Goal: Task Accomplishment & Management: Use online tool/utility

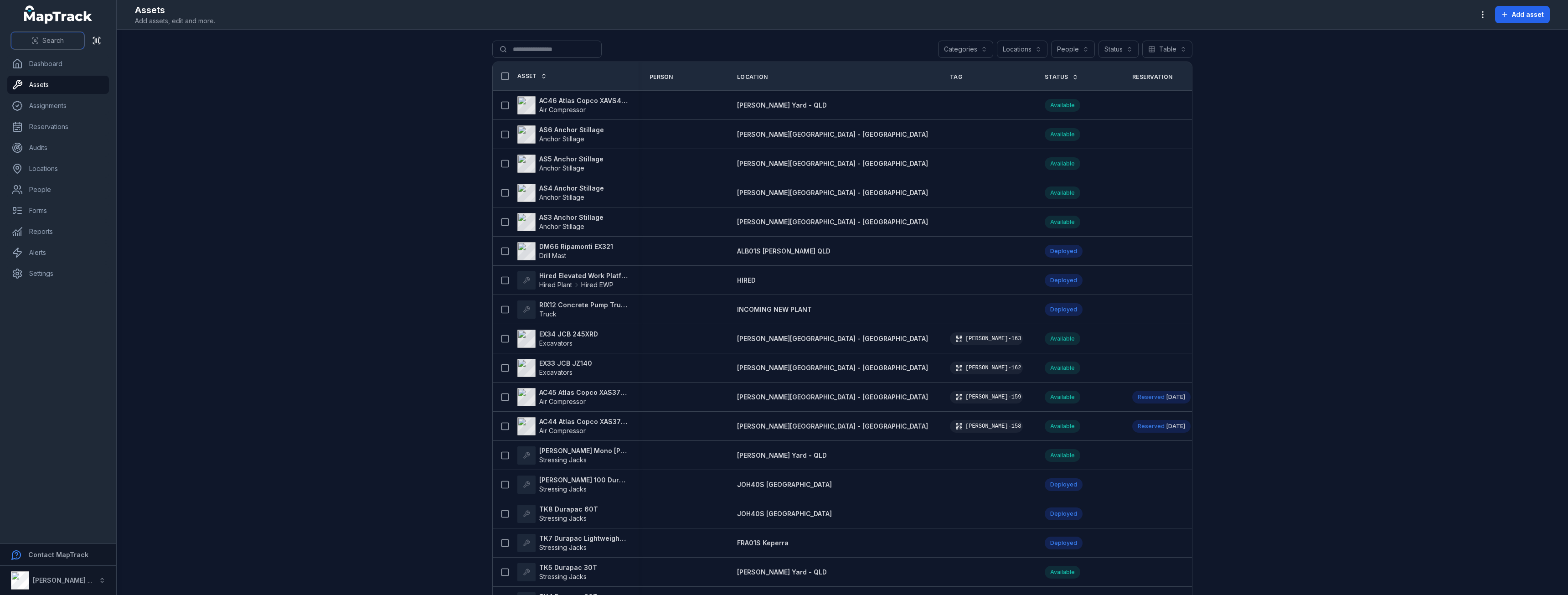
click at [51, 39] on span "Search" at bounding box center [54, 41] width 22 height 9
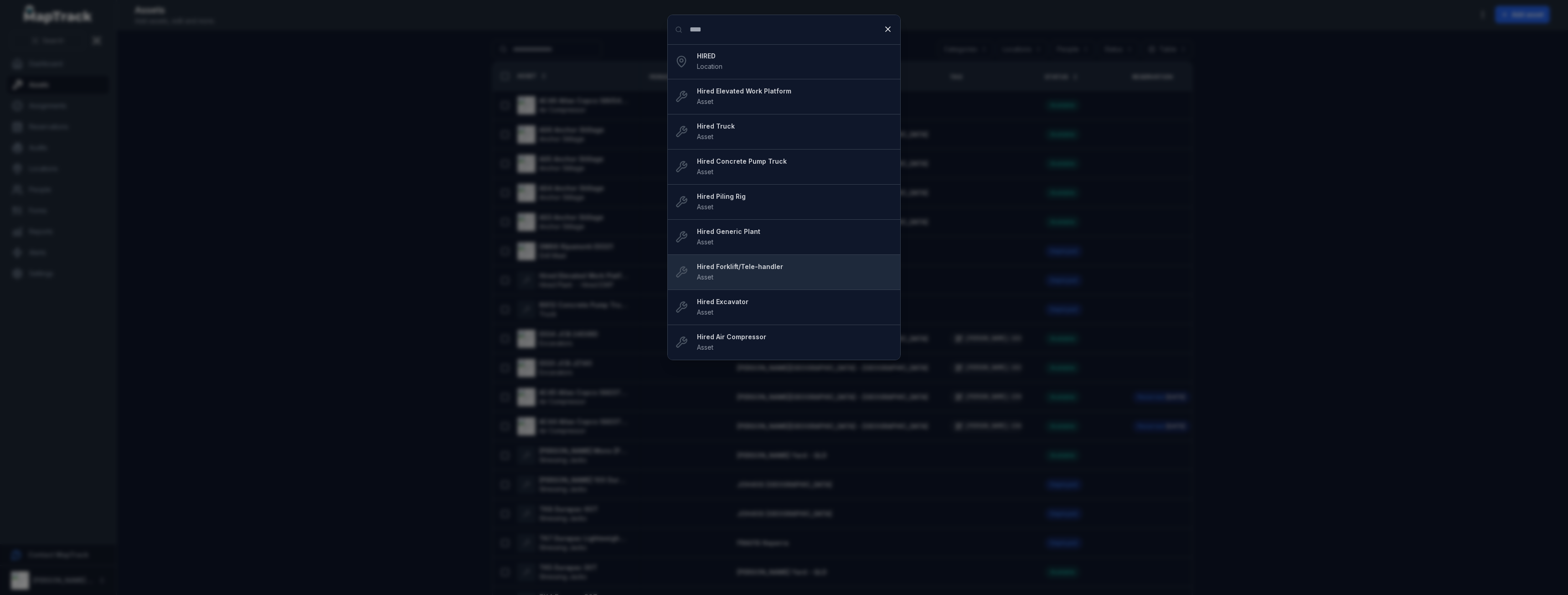
type input "****"
click at [765, 273] on div "Hired Forklift/Tele-handler Asset" at bounding box center [794, 272] width 196 height 20
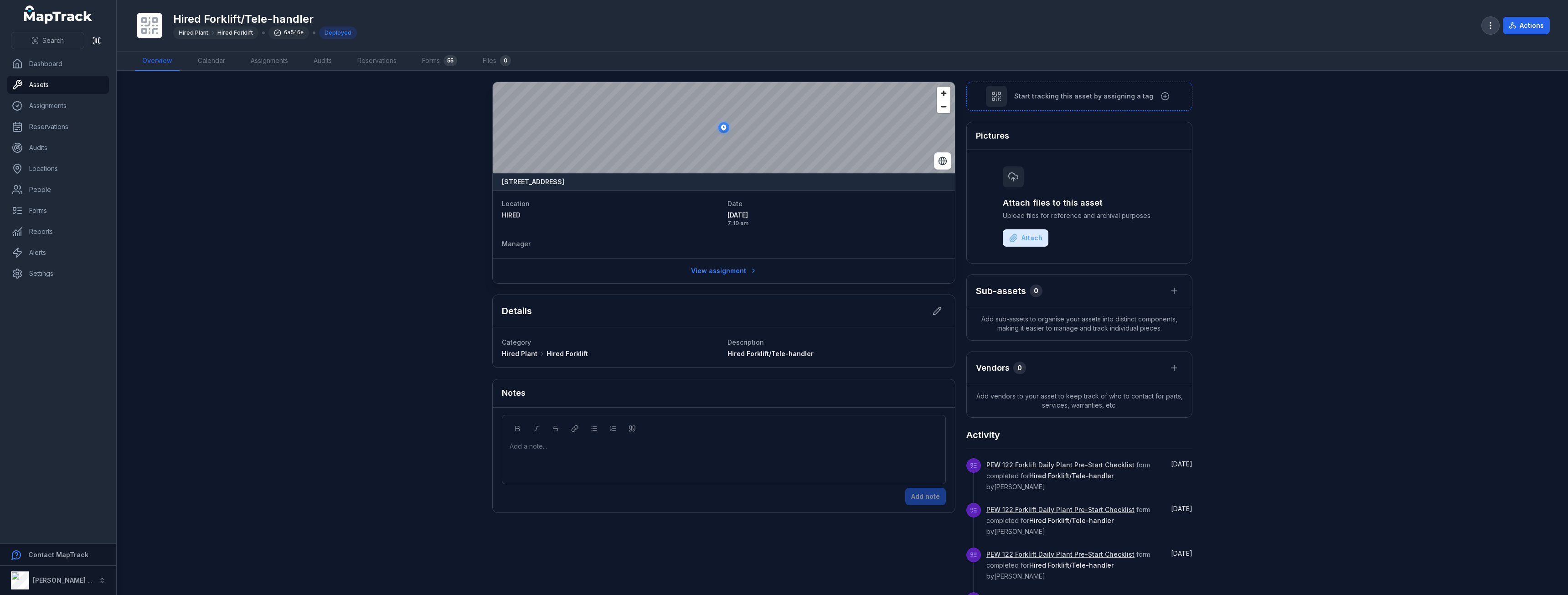
click at [1494, 28] on icon "button" at bounding box center [1491, 25] width 9 height 9
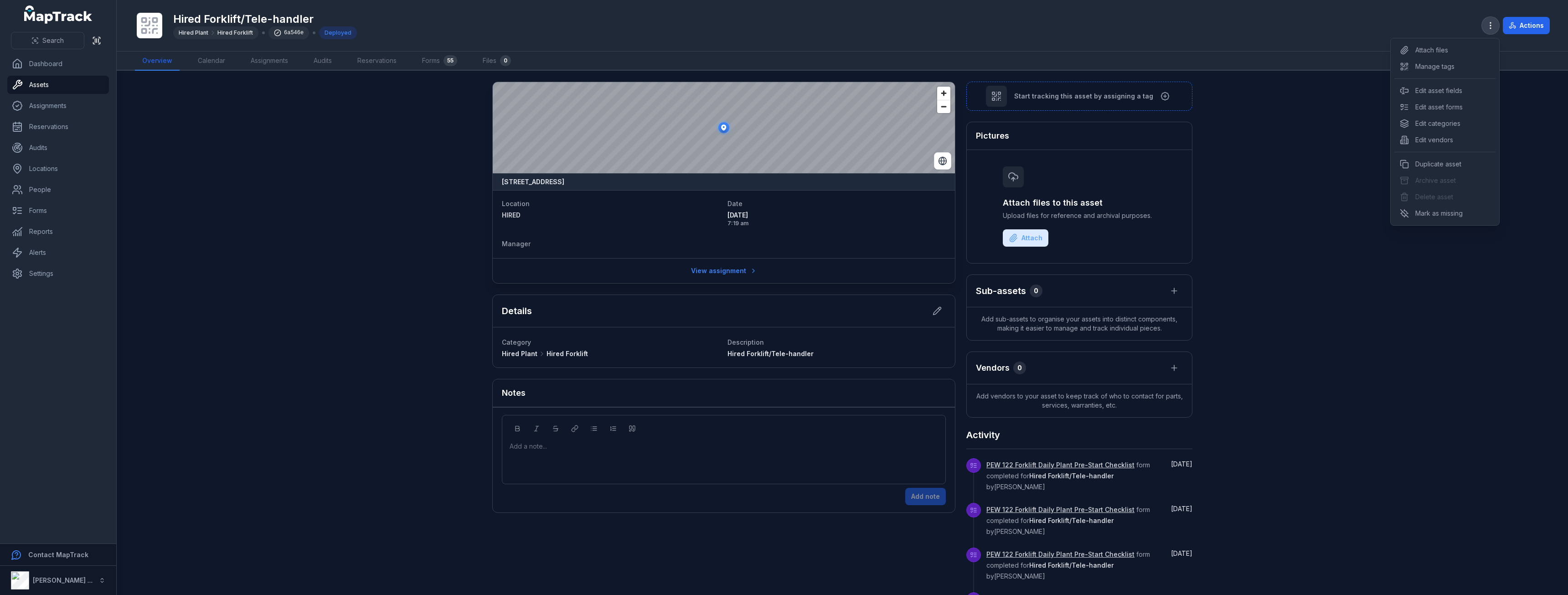
click at [1494, 28] on icon "button" at bounding box center [1491, 25] width 9 height 9
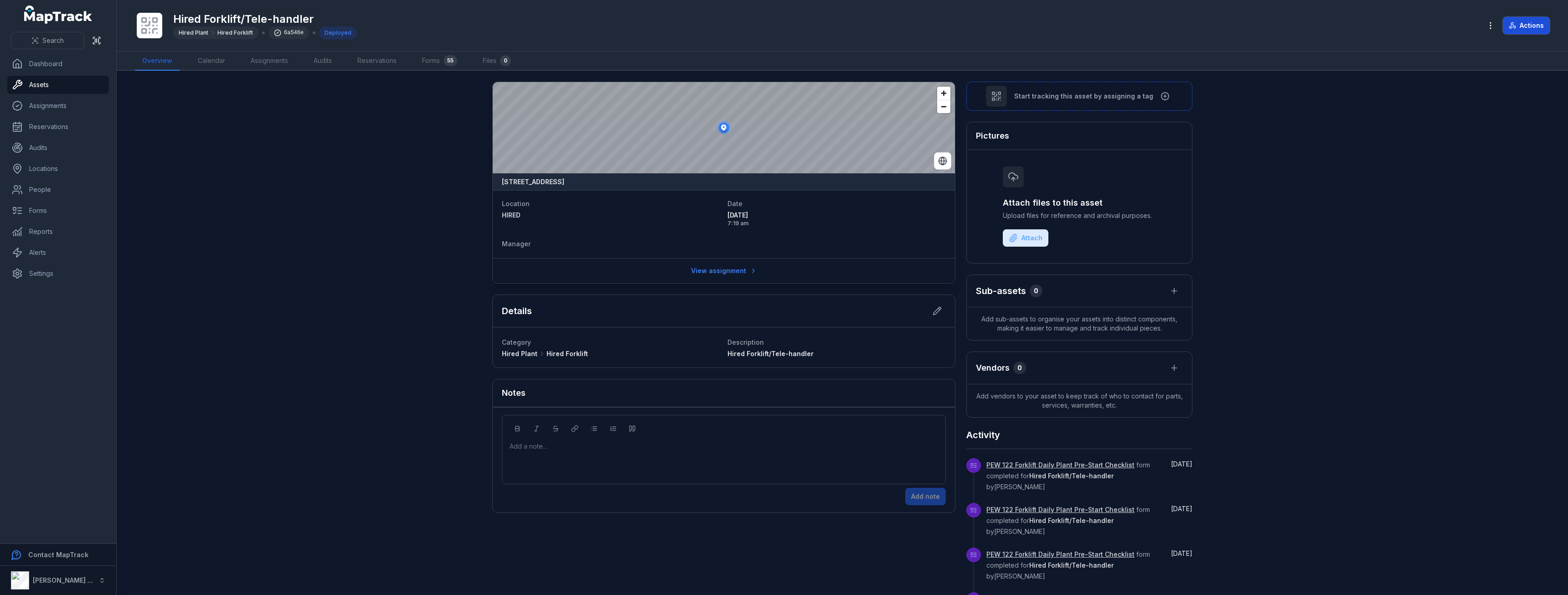
click at [1511, 27] on icon at bounding box center [1513, 25] width 7 height 7
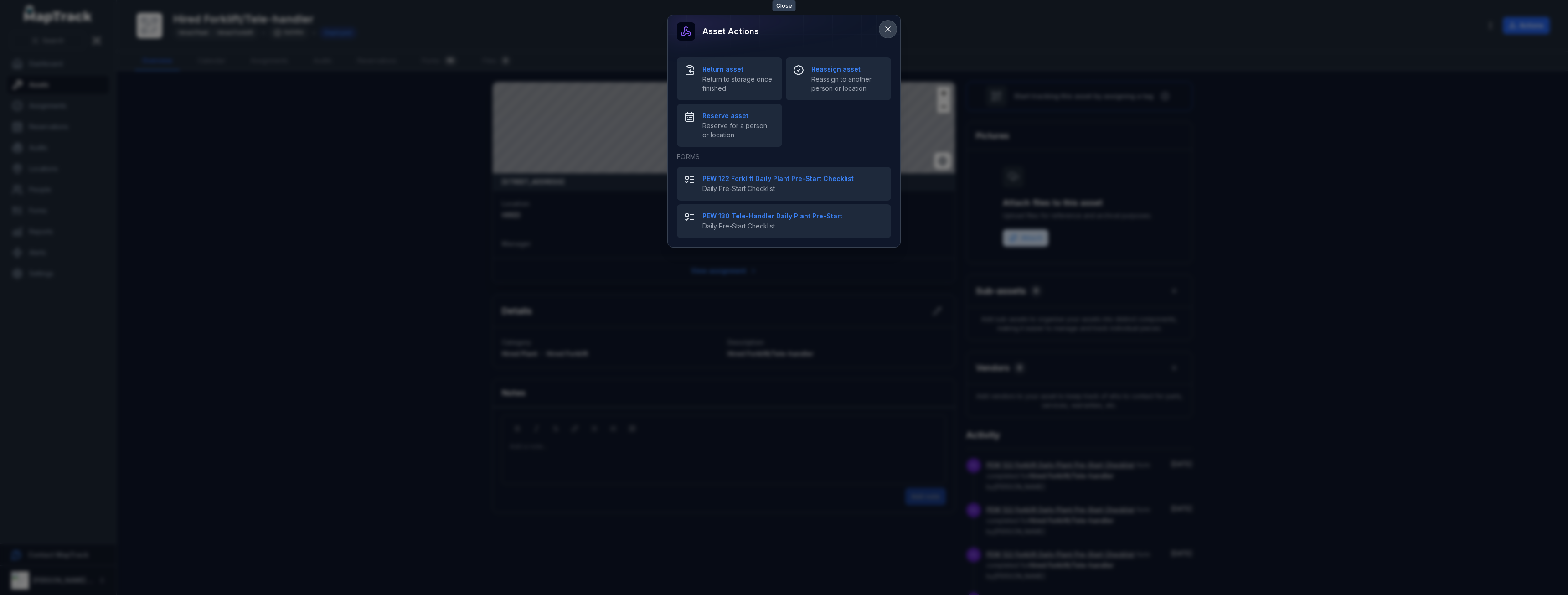
click at [890, 25] on icon at bounding box center [888, 29] width 9 height 9
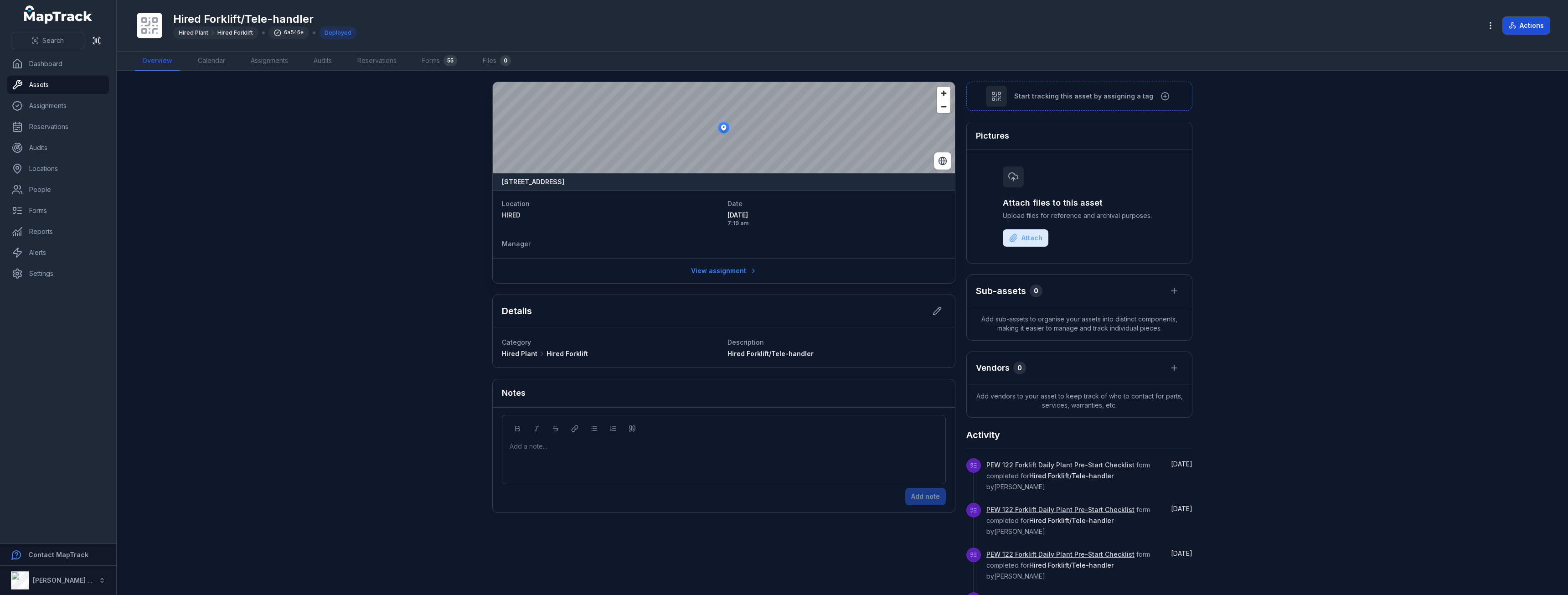
click at [1528, 28] on button "Actions" at bounding box center [1526, 25] width 47 height 17
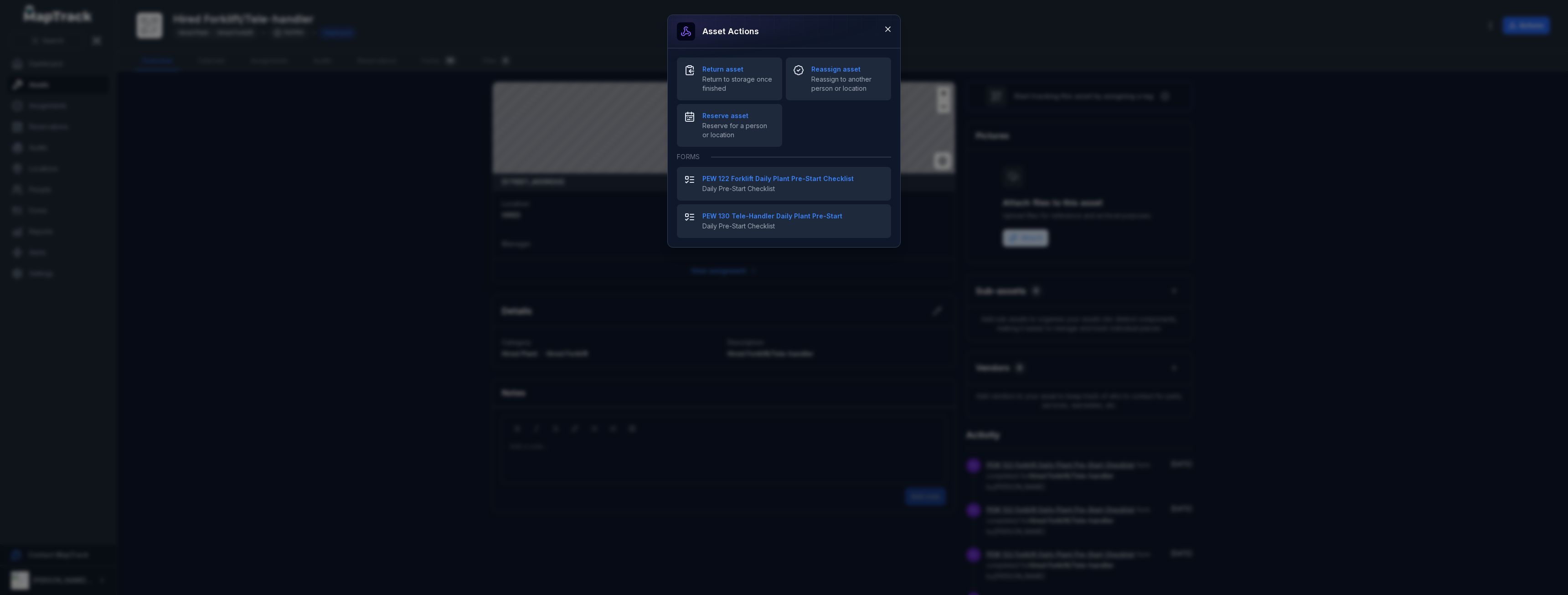
click at [986, 25] on div "Asset actions Return asset Return to storage once finished Reassign asset Reass…" at bounding box center [784, 298] width 1568 height 595
click at [886, 33] on icon at bounding box center [888, 29] width 9 height 9
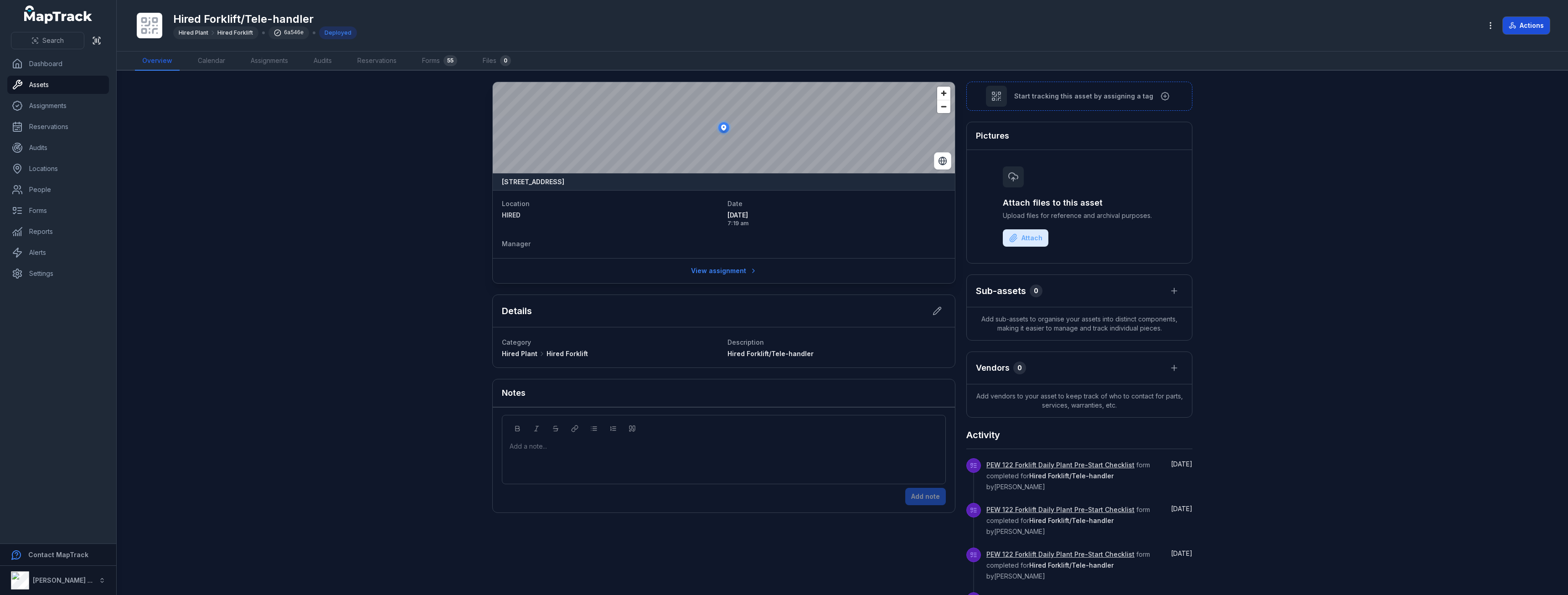
click at [1543, 24] on button "Actions" at bounding box center [1526, 25] width 47 height 17
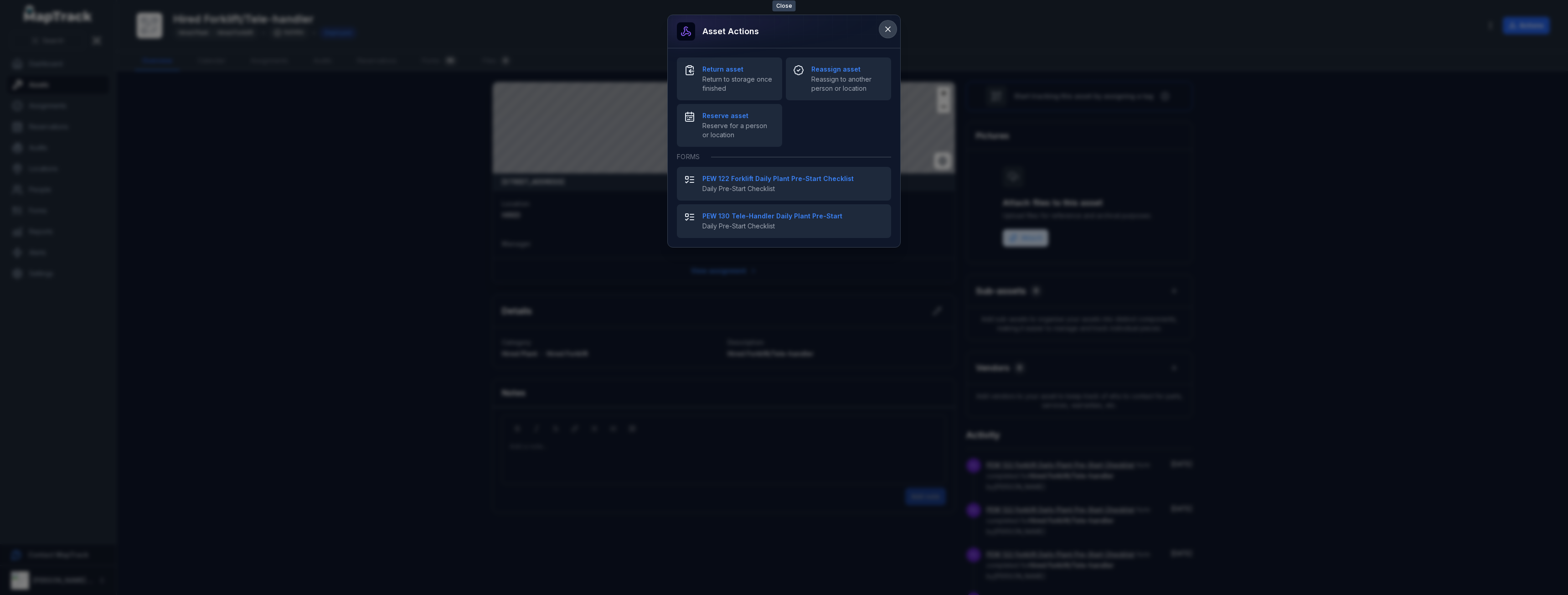
click at [883, 29] on icon at bounding box center [888, 29] width 9 height 9
